Goal: Task Accomplishment & Management: Complete application form

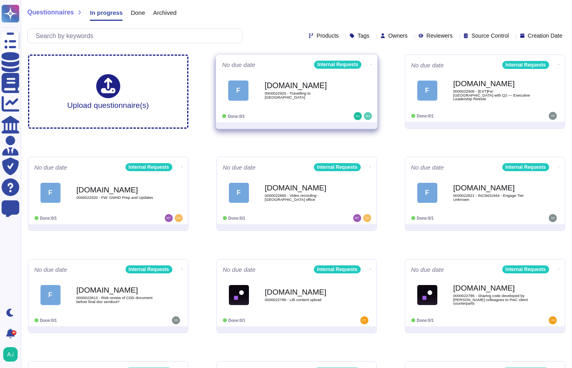
click at [304, 105] on div "Force.com 0000022925 - Travelling to Russia" at bounding box center [304, 90] width 81 height 32
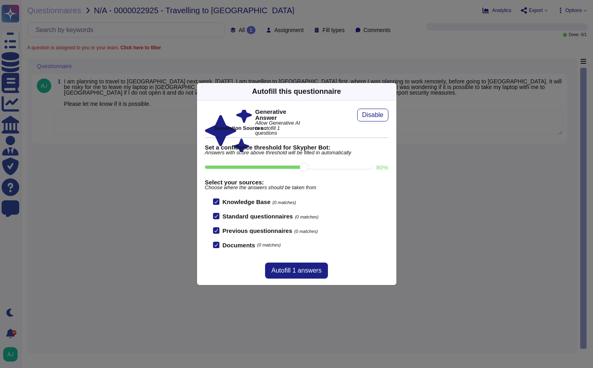
click at [392, 91] on icon at bounding box center [392, 91] width 0 height 0
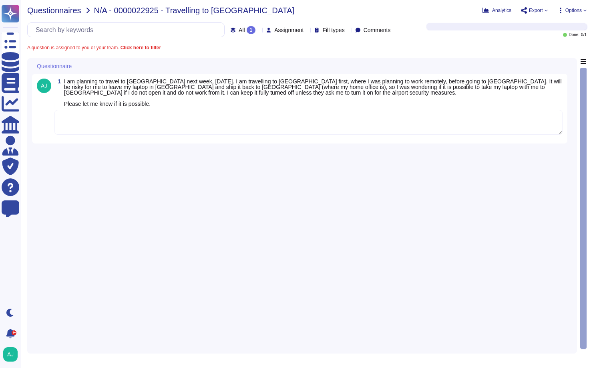
click at [61, 12] on span "Questionnaires" at bounding box center [54, 10] width 54 height 8
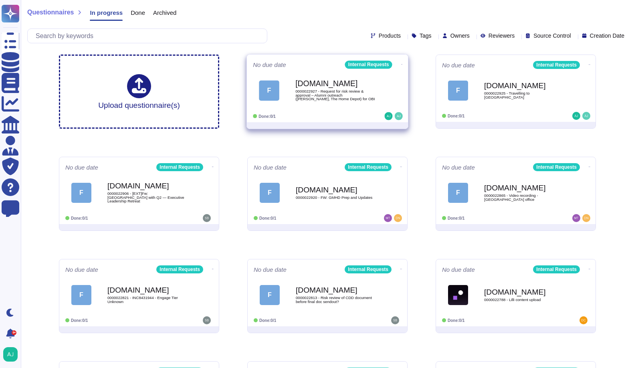
click at [339, 113] on div "Done: 0/1" at bounding box center [302, 116] width 99 height 8
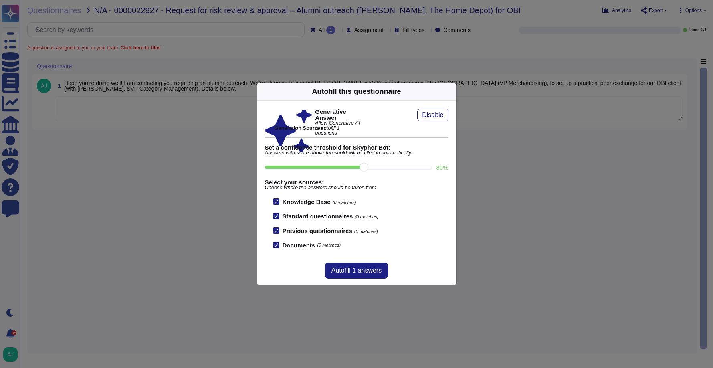
click at [227, 47] on div "Autofill this questionnaire Generative Answer Allow Generative AI to autofill 1…" at bounding box center [356, 184] width 713 height 368
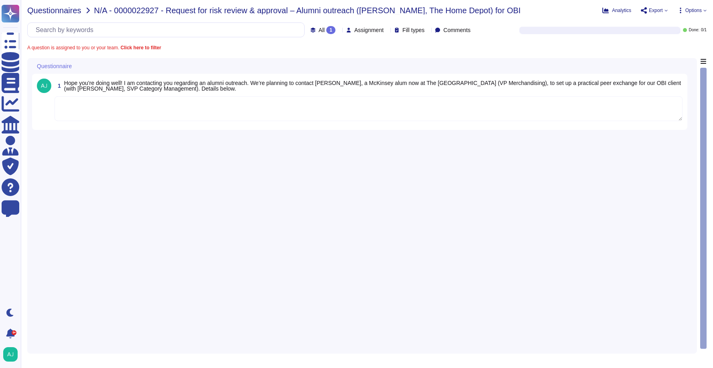
click at [66, 14] on span "Questionnaires" at bounding box center [54, 10] width 54 height 8
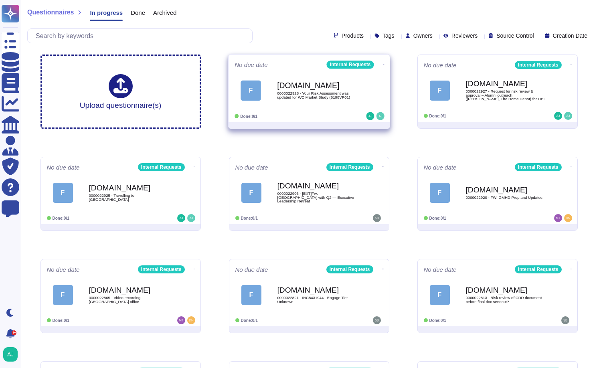
click at [316, 109] on div "F Force.com 0000022928 - Your Risk Assessment was updated for WC Market Study (…" at bounding box center [308, 90] width 149 height 40
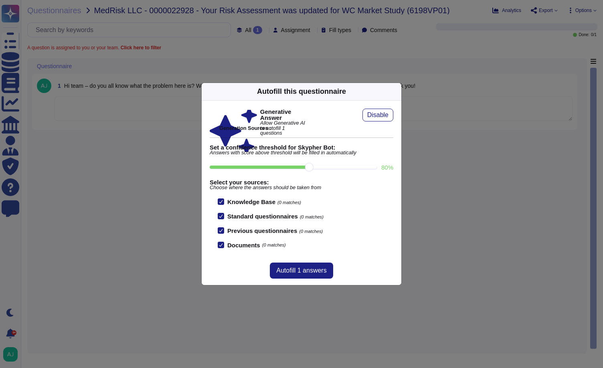
click at [141, 116] on div "Autofill this questionnaire Generative Answer Allow Generative AI to autofill 1…" at bounding box center [301, 184] width 603 height 368
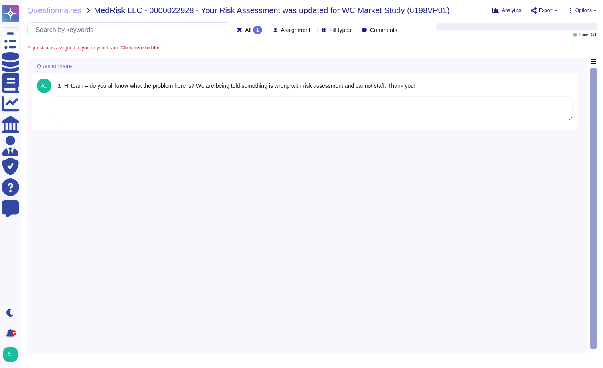
click at [396, 102] on textarea at bounding box center [313, 108] width 518 height 25
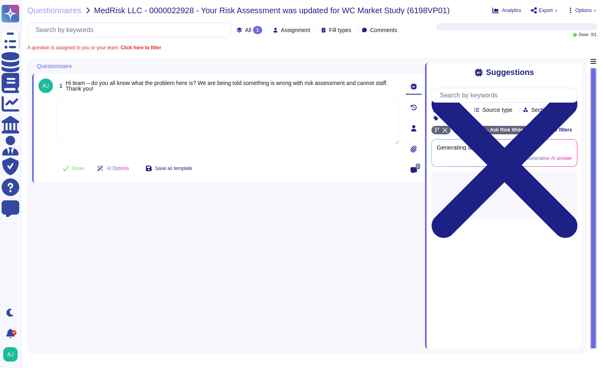
paste textarea "Thank you for reaching out to our Ask Risk team via Risk Helpdesk. The staffing…"
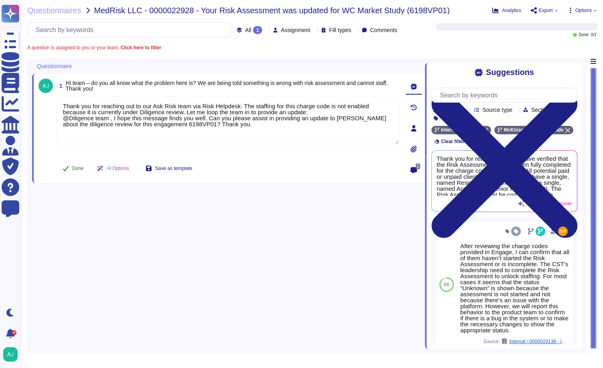
type textarea "Thank you for reaching out to our Ask Risk team via Risk Helpdesk. The staffing…"
click at [75, 167] on span "Done" at bounding box center [78, 168] width 12 height 5
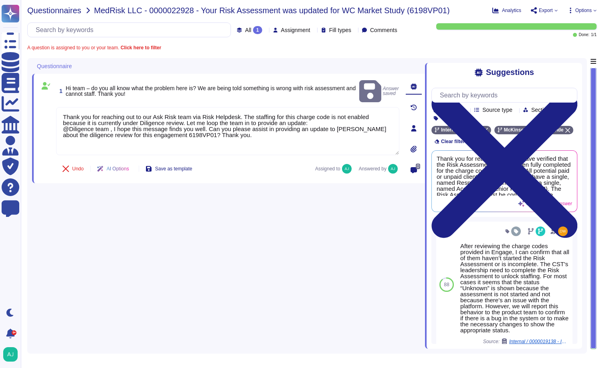
click at [74, 11] on span "Questionnaires" at bounding box center [54, 10] width 54 height 8
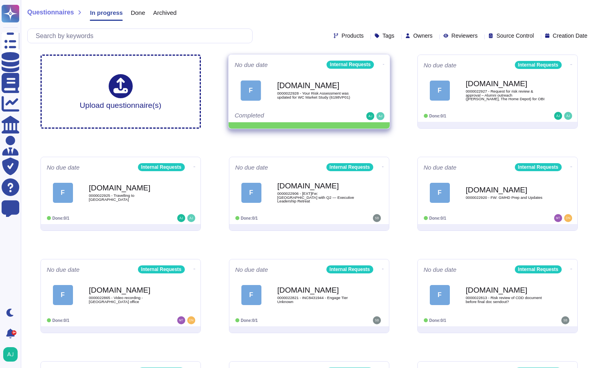
click at [382, 64] on icon at bounding box center [383, 64] width 2 height 2
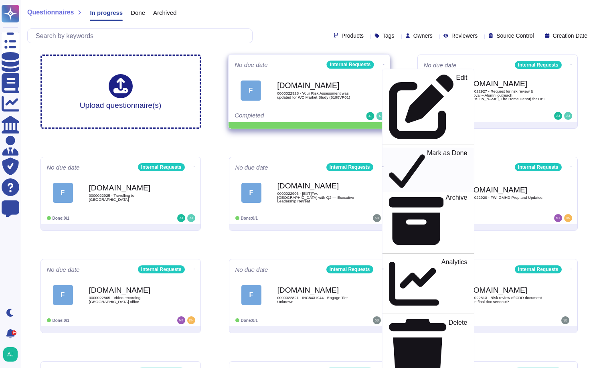
click at [426, 149] on p "Mark as Done" at bounding box center [446, 169] width 40 height 41
